Goal: Use online tool/utility: Utilize a website feature to perform a specific function

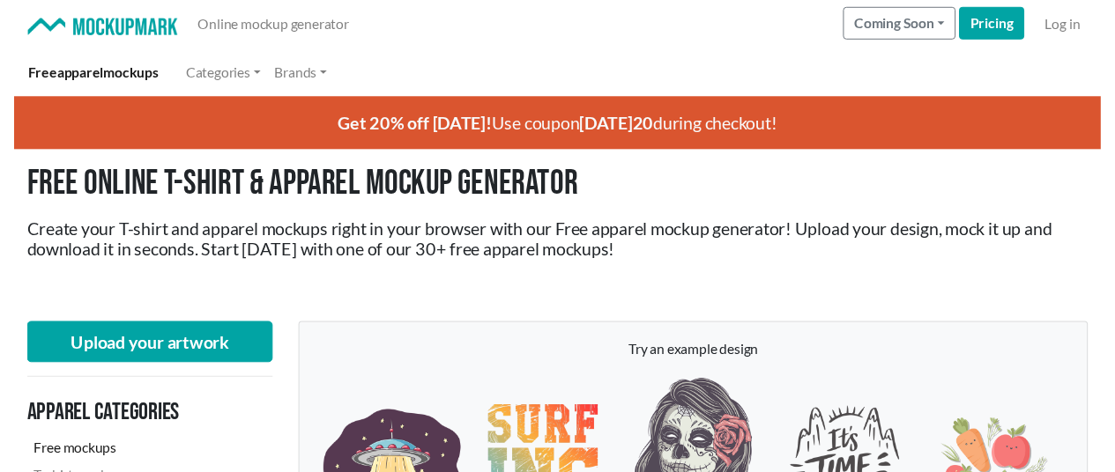
scroll to position [529, 0]
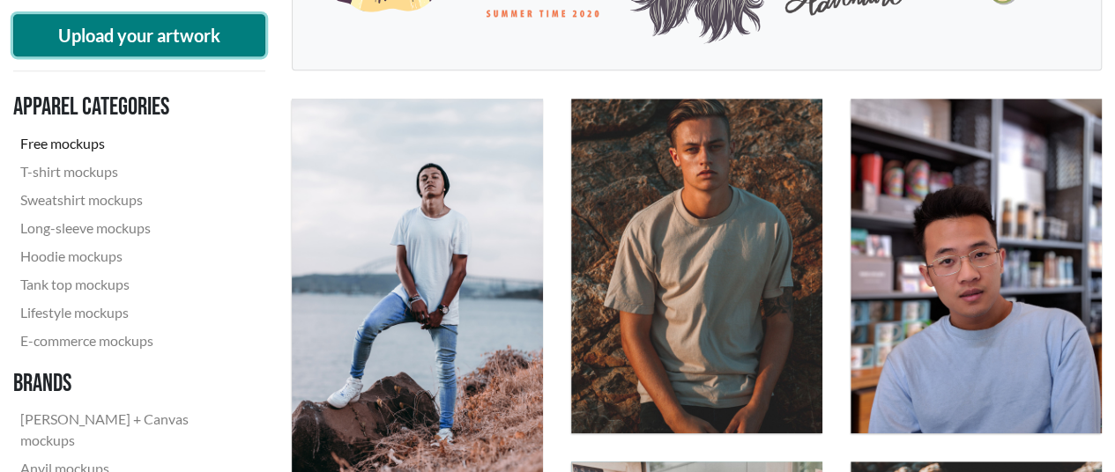
click at [170, 37] on button "Upload your artwork" at bounding box center [139, 35] width 252 height 42
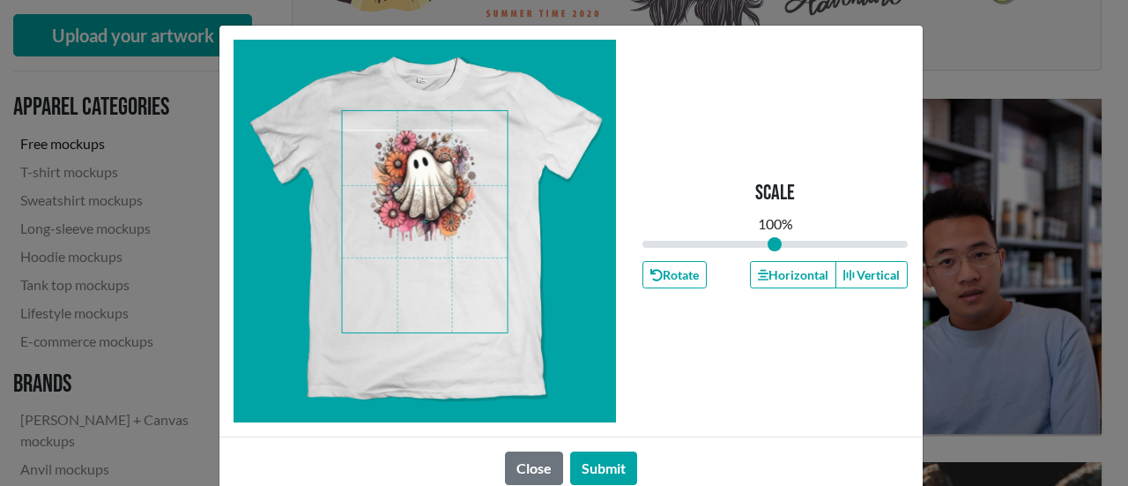
click at [412, 234] on span at bounding box center [425, 221] width 166 height 221
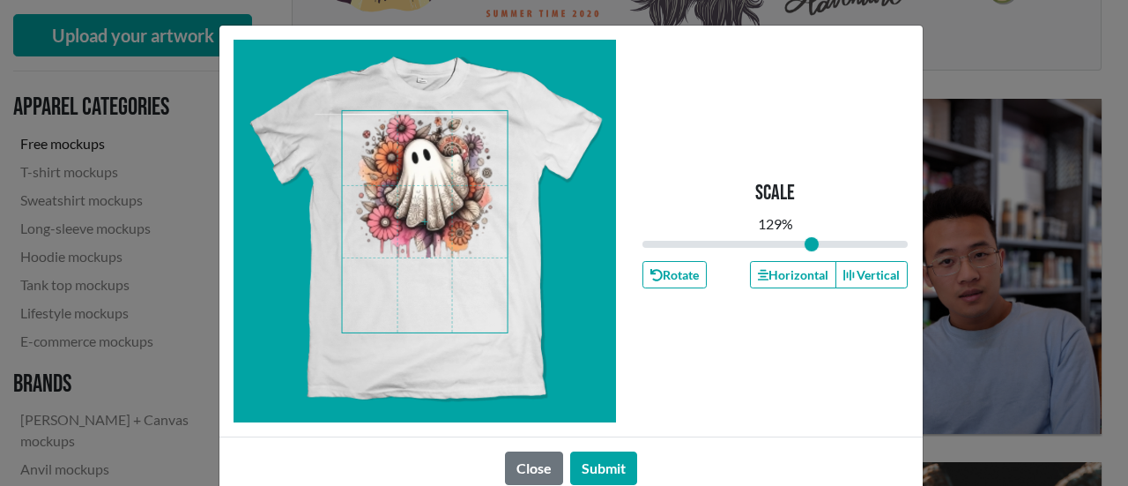
drag, startPoint x: 765, startPoint y: 240, endPoint x: 805, endPoint y: 238, distance: 39.7
type input "1.29"
click at [805, 238] on input "range" at bounding box center [775, 243] width 266 height 19
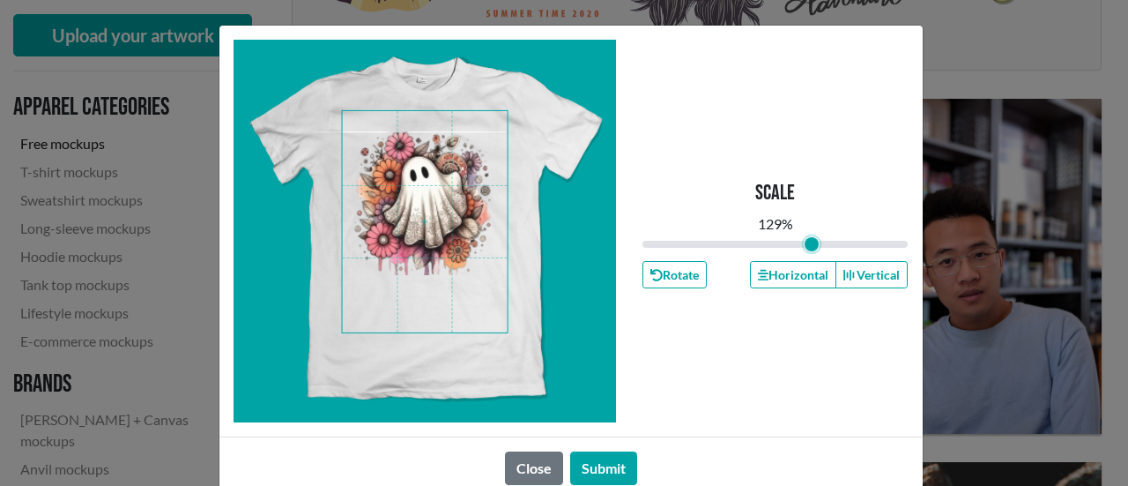
click at [443, 224] on span at bounding box center [425, 221] width 166 height 221
click at [608, 466] on button "Submit" at bounding box center [603, 467] width 67 height 33
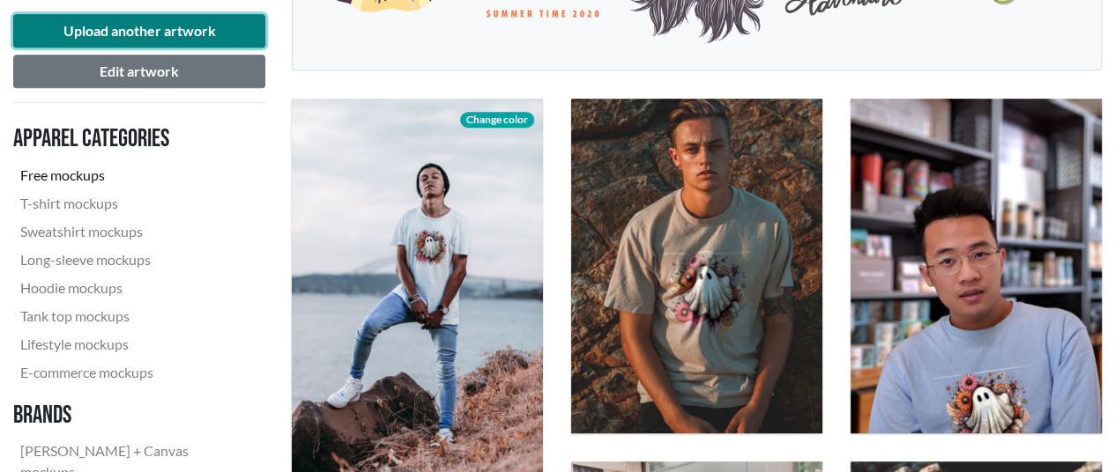
click at [67, 26] on button "Upload another artwork" at bounding box center [139, 30] width 252 height 33
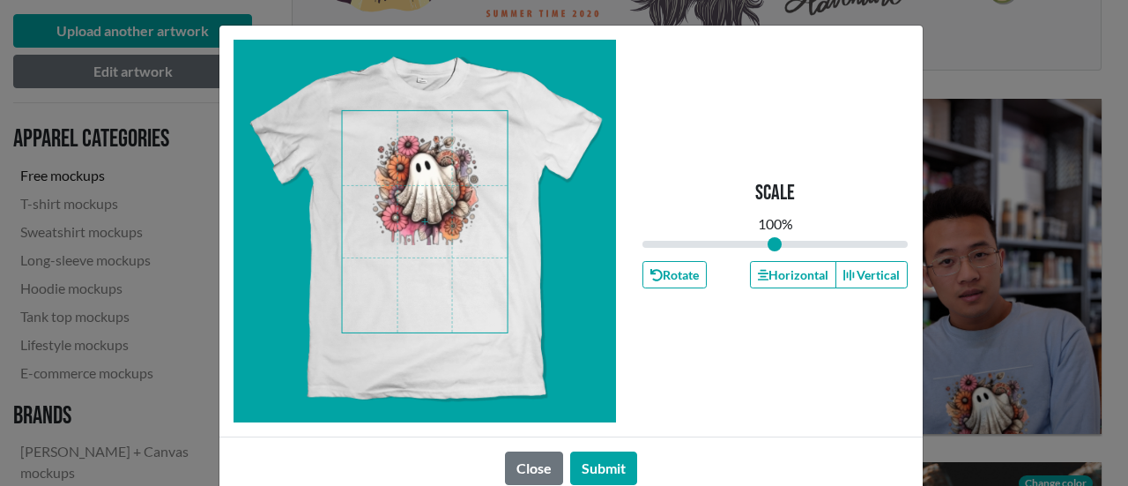
click at [418, 218] on span at bounding box center [425, 221] width 166 height 221
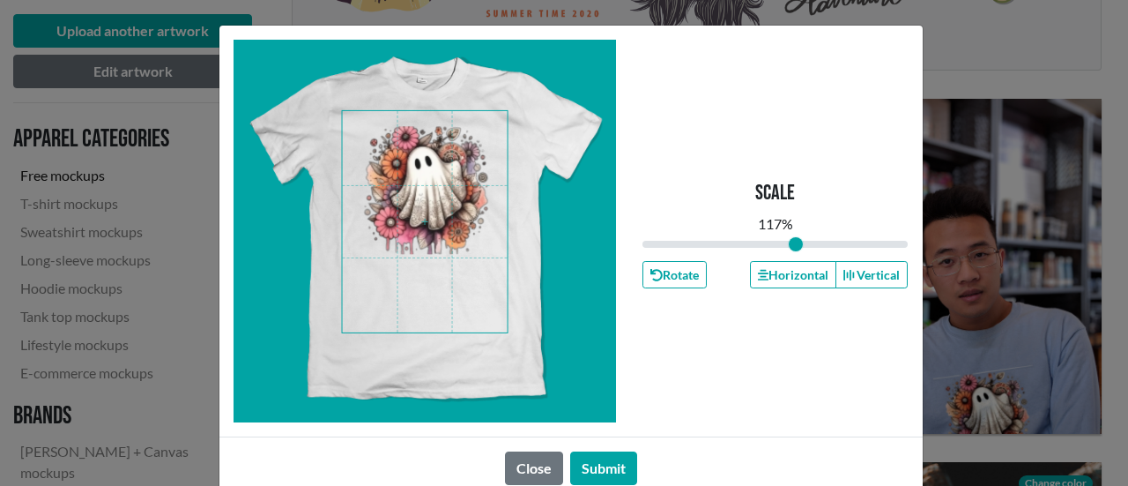
drag, startPoint x: 770, startPoint y: 245, endPoint x: 790, endPoint y: 242, distance: 19.6
click at [790, 242] on input "range" at bounding box center [775, 243] width 266 height 19
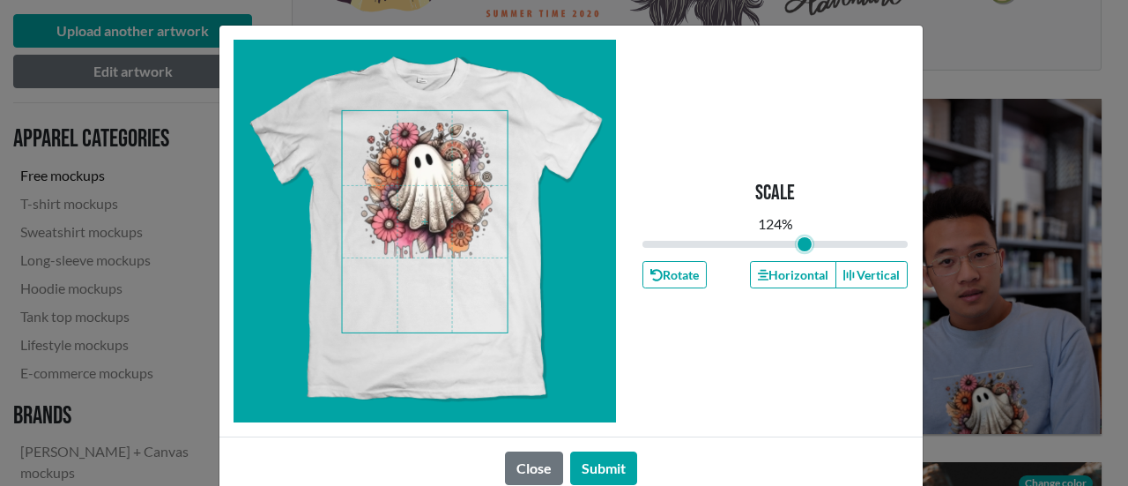
drag, startPoint x: 789, startPoint y: 250, endPoint x: 798, endPoint y: 251, distance: 9.7
type input "1.24"
click at [798, 251] on input "range" at bounding box center [775, 243] width 266 height 19
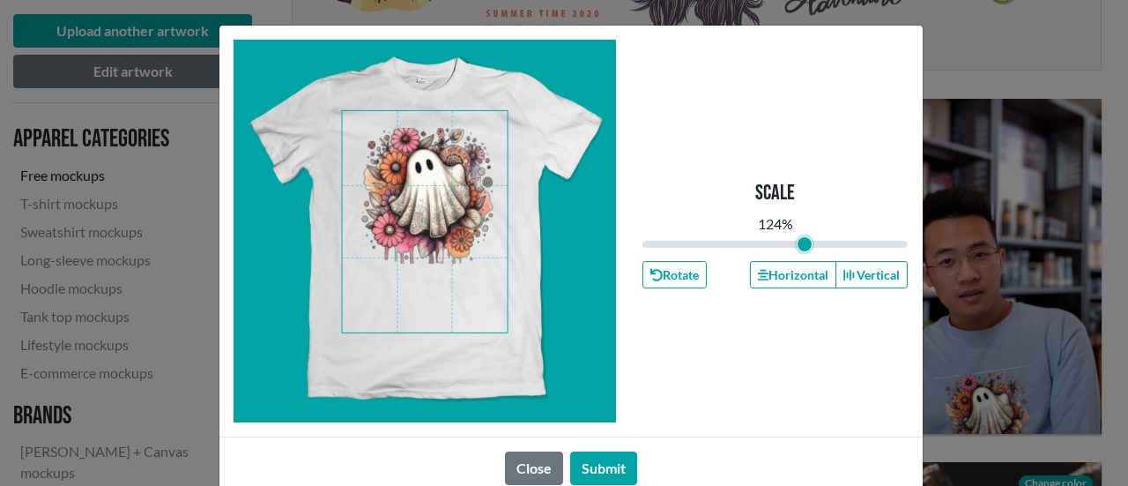
click at [419, 209] on span at bounding box center [425, 221] width 166 height 221
click at [612, 461] on button "Submit" at bounding box center [603, 467] width 67 height 33
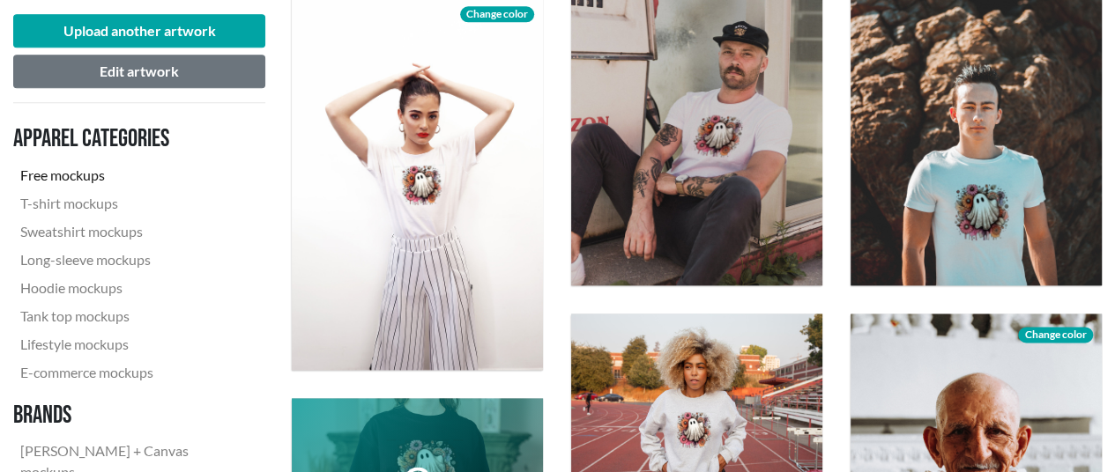
scroll to position [1058, 0]
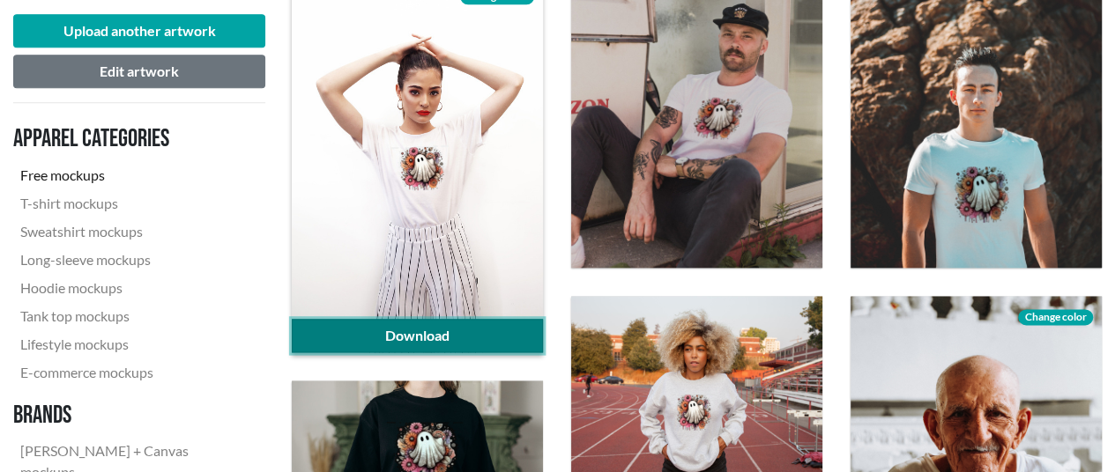
click at [439, 339] on link "Download" at bounding box center [417, 335] width 251 height 33
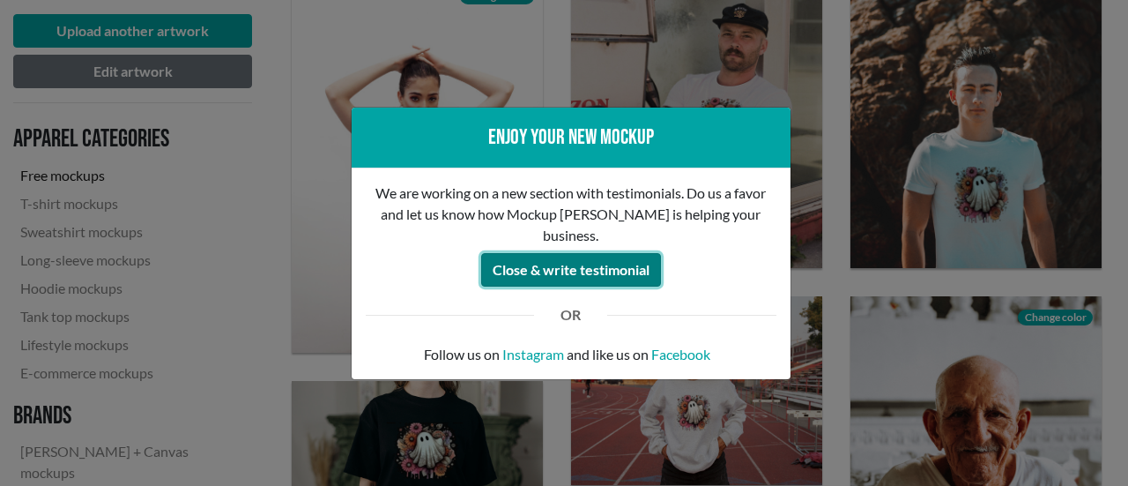
click at [589, 262] on button "Close & write testimonial" at bounding box center [571, 269] width 180 height 33
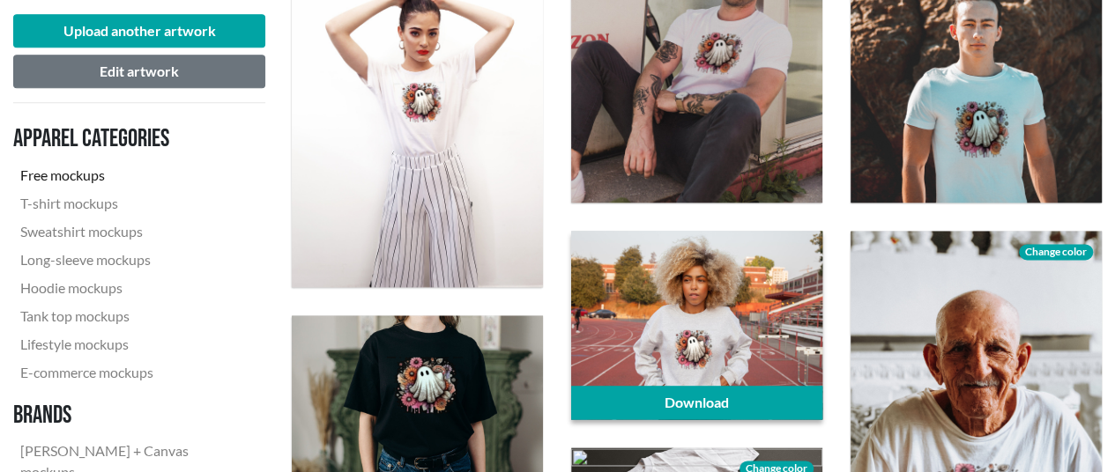
scroll to position [1234, 0]
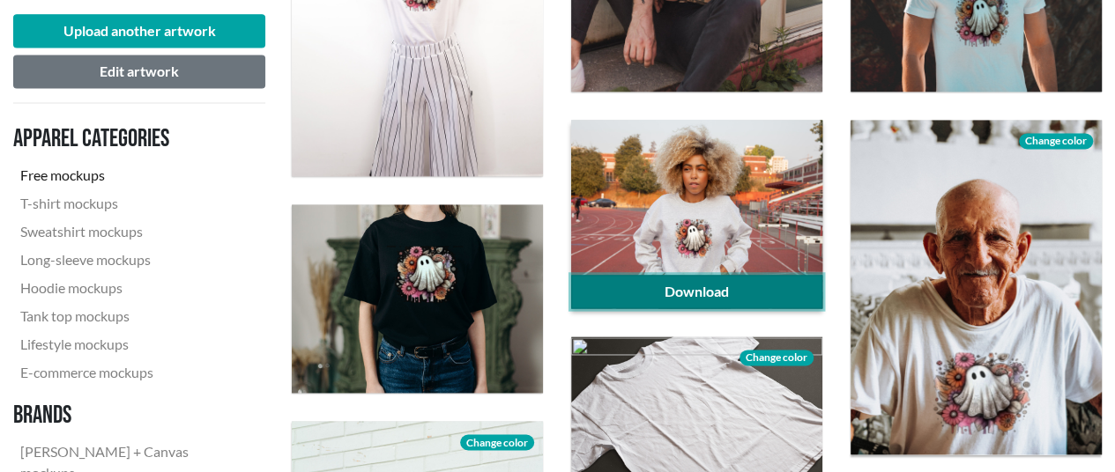
click at [677, 291] on link "Download" at bounding box center [696, 291] width 251 height 33
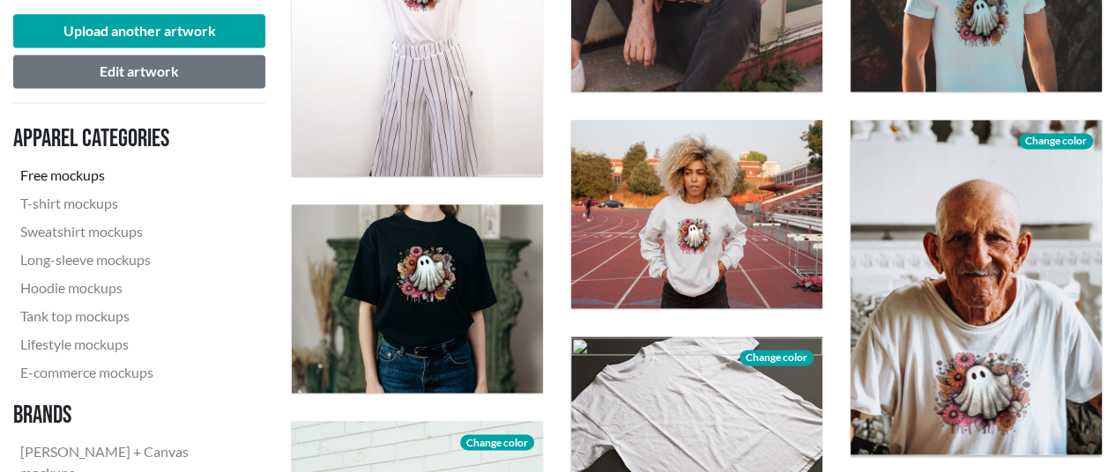
scroll to position [1410, 0]
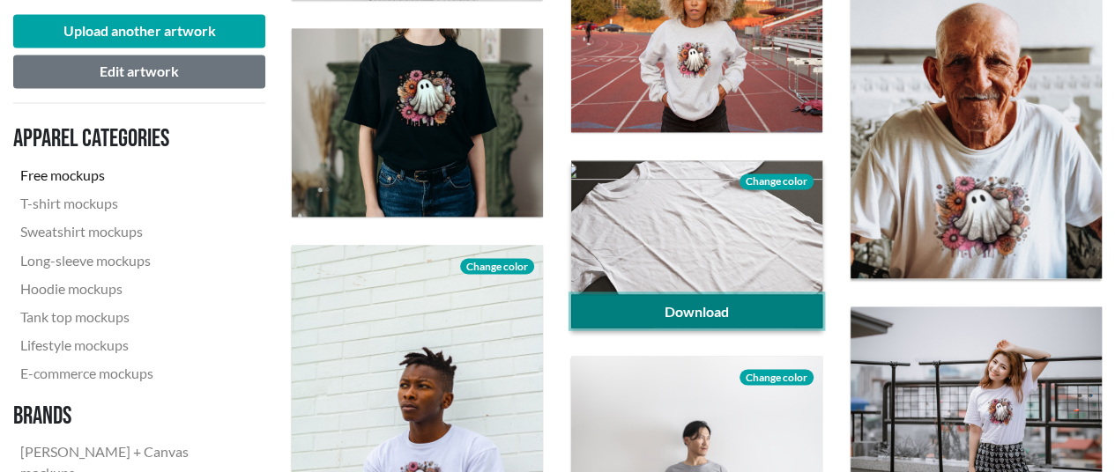
click at [707, 308] on link "Download" at bounding box center [696, 310] width 251 height 33
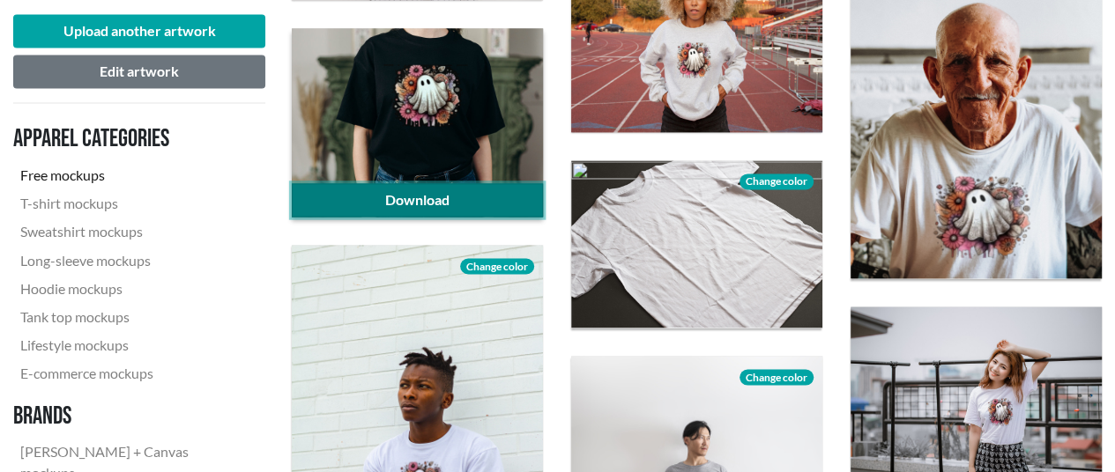
click at [476, 196] on link "Download" at bounding box center [417, 199] width 251 height 33
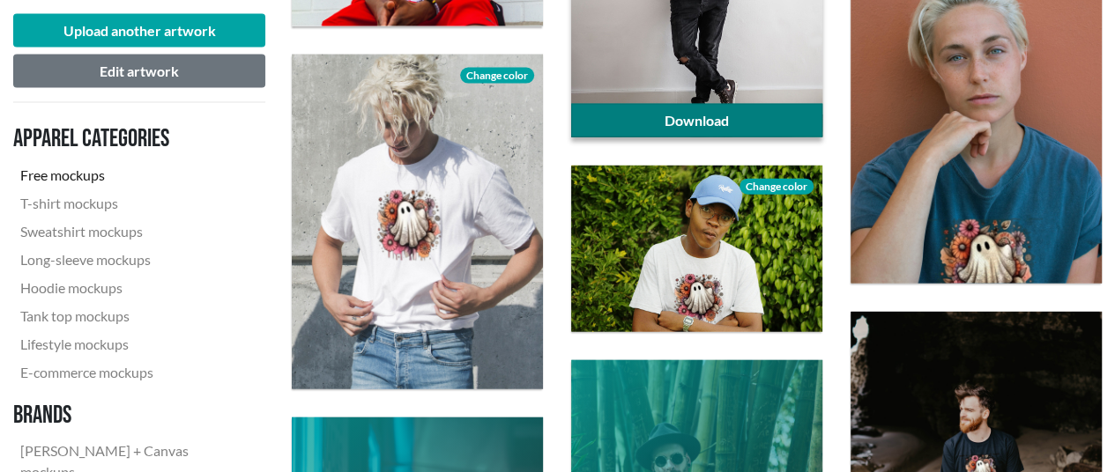
scroll to position [2027, 0]
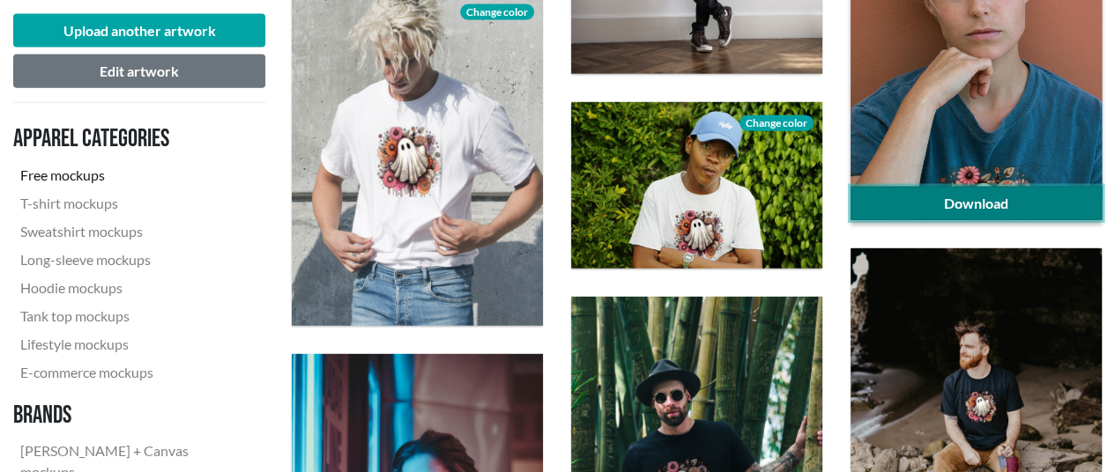
click at [1081, 201] on link "Download" at bounding box center [975, 203] width 251 height 33
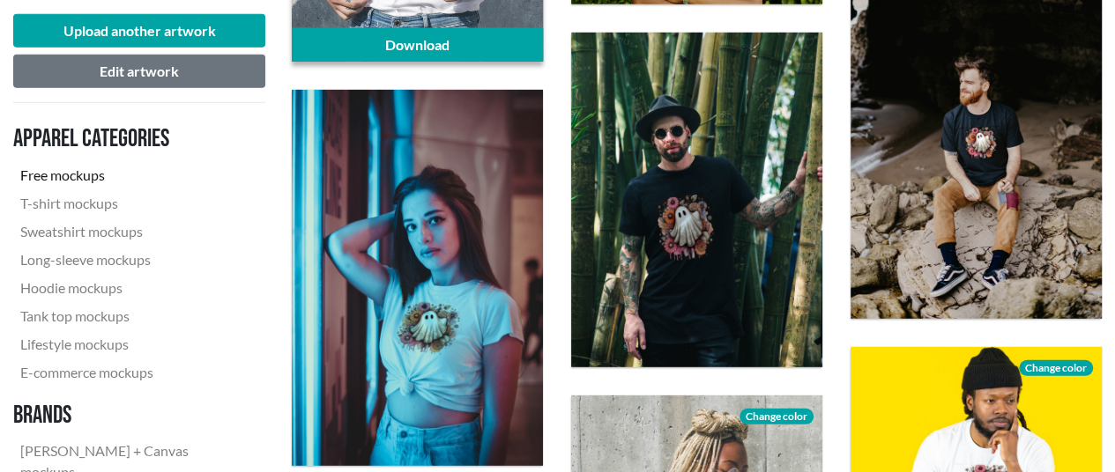
scroll to position [2468, 0]
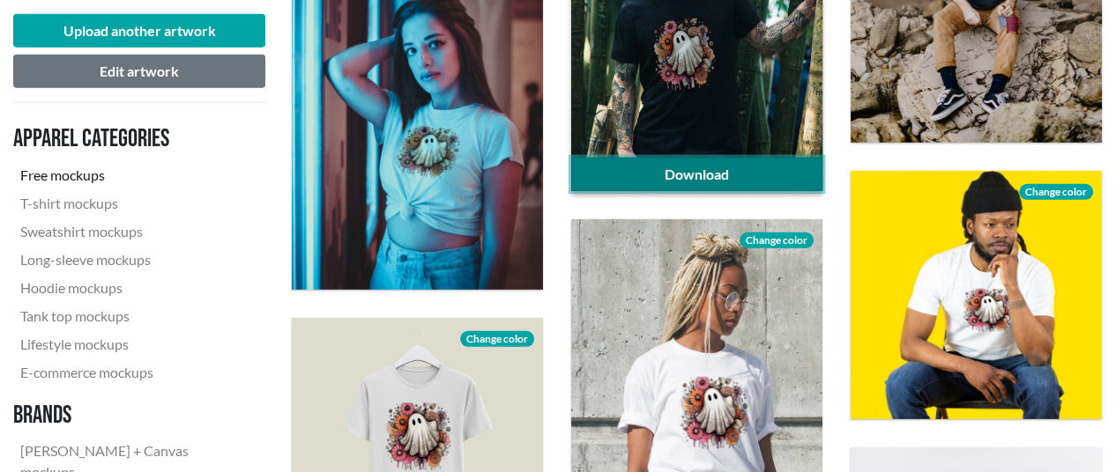
click at [674, 175] on link "Download" at bounding box center [696, 174] width 251 height 33
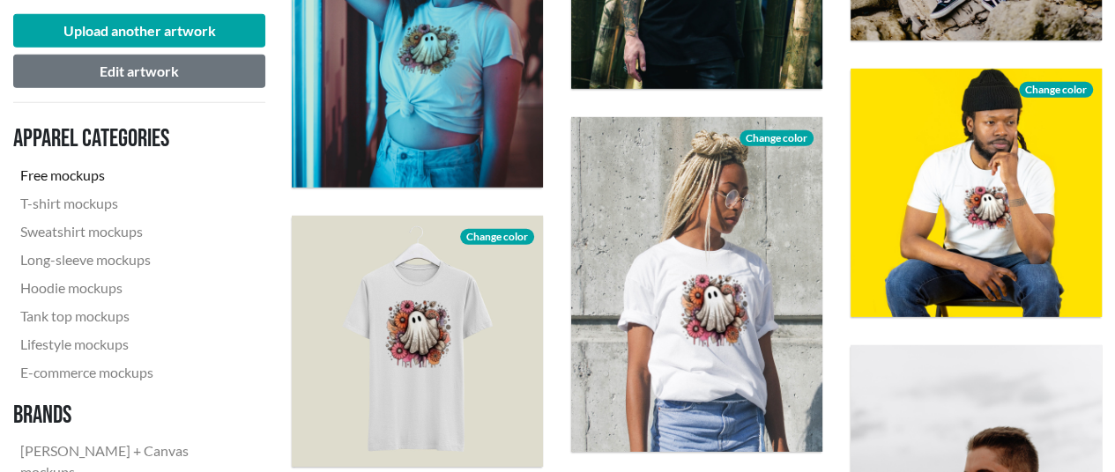
scroll to position [2732, 0]
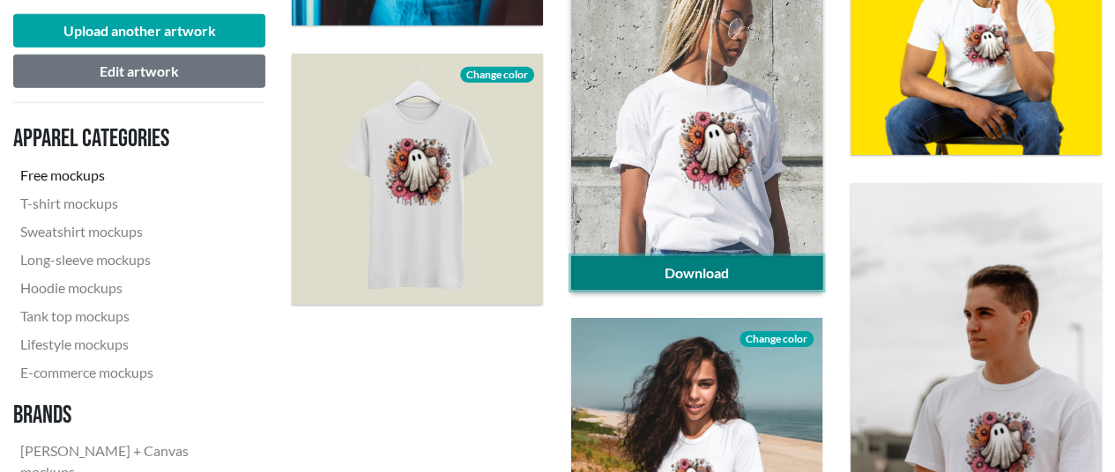
click at [758, 275] on link "Download" at bounding box center [696, 272] width 251 height 33
